Goal: Navigation & Orientation: Find specific page/section

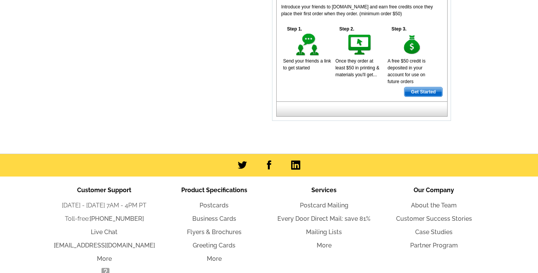
scroll to position [502, 0]
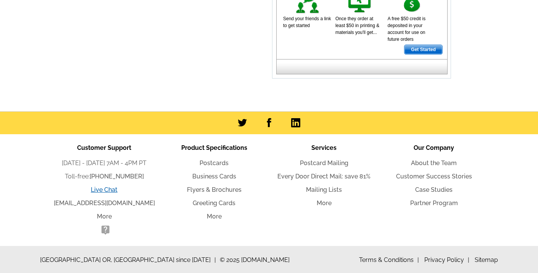
click at [105, 189] on link "Live Chat" at bounding box center [104, 189] width 27 height 7
click at [111, 187] on link "Live Chat" at bounding box center [104, 189] width 27 height 7
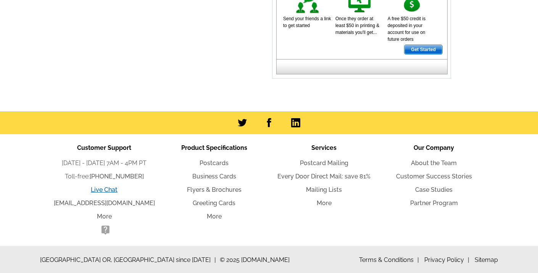
click at [111, 190] on link "Live Chat" at bounding box center [104, 189] width 27 height 7
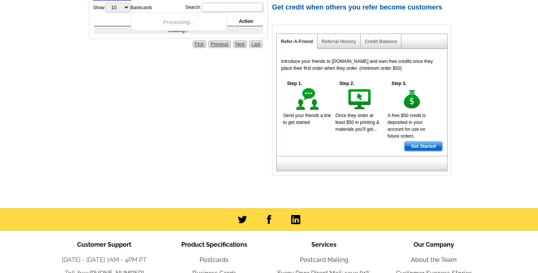
scroll to position [446, 0]
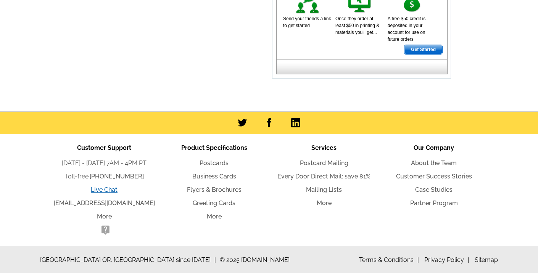
click at [105, 187] on link "Live Chat" at bounding box center [104, 189] width 27 height 7
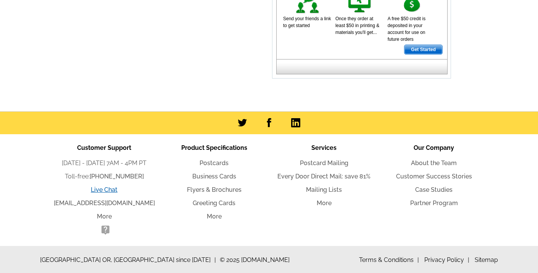
click at [105, 187] on link "Live Chat" at bounding box center [104, 189] width 27 height 7
click at [109, 214] on link "More" at bounding box center [104, 216] width 15 height 7
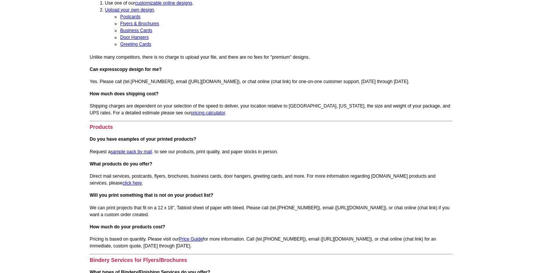
scroll to position [366, 0]
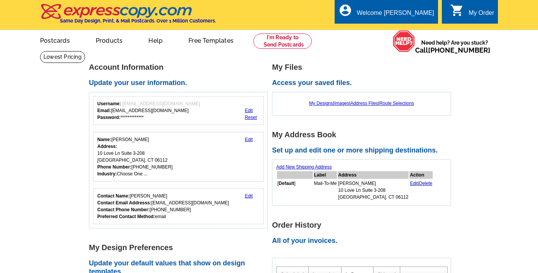
scroll to position [446, 0]
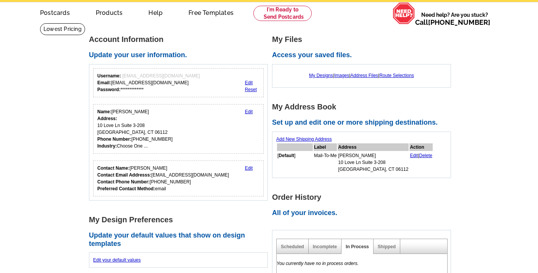
scroll to position [0, 0]
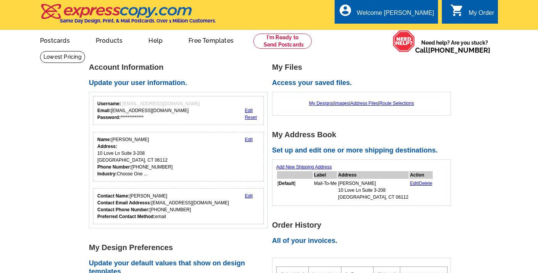
click at [81, 8] on img at bounding box center [116, 11] width 153 height 16
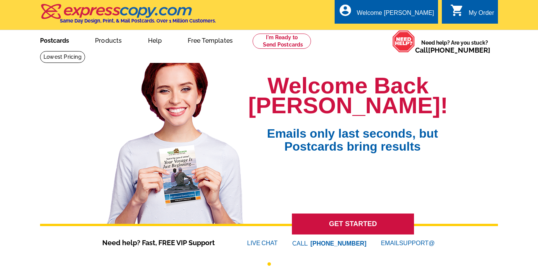
click at [60, 42] on link "Postcards" at bounding box center [54, 40] width 53 height 18
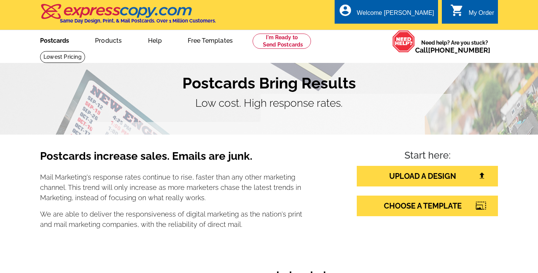
click at [58, 39] on link "Postcards" at bounding box center [54, 40] width 53 height 18
click at [58, 42] on link "Postcards" at bounding box center [54, 40] width 53 height 18
